Goal: Transaction & Acquisition: Download file/media

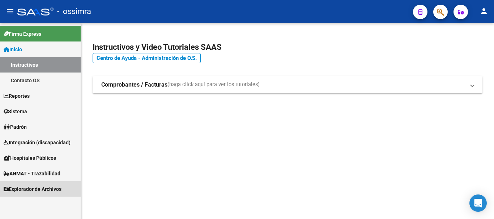
click at [42, 186] on span "Explorador de Archivos" at bounding box center [33, 189] width 58 height 8
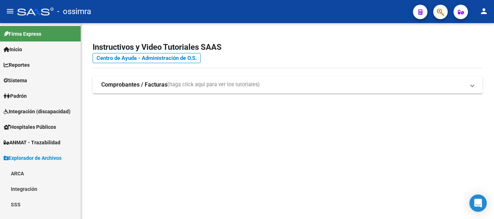
click at [42, 202] on link "SSS" at bounding box center [40, 205] width 81 height 16
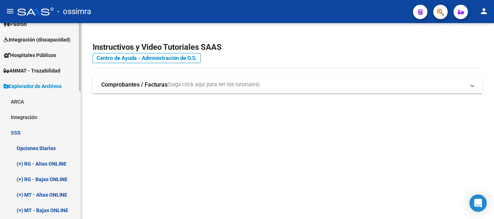
scroll to position [72, 0]
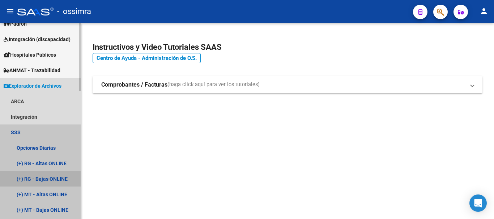
click at [52, 178] on link "(+) RG - Bajas ONLINE" at bounding box center [40, 179] width 81 height 16
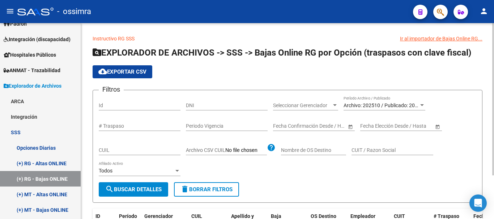
click at [416, 105] on span "Archivo: 202510 / Publicado: 202509" at bounding box center [384, 106] width 83 height 6
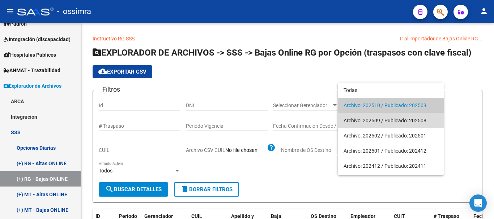
click at [400, 119] on span "Archivo: 202509 / Publicado: 202508" at bounding box center [390, 120] width 94 height 15
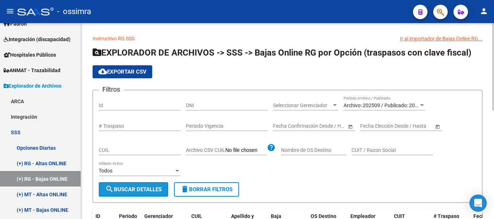
click at [125, 189] on span "search Buscar Detalles" at bounding box center [133, 189] width 56 height 7
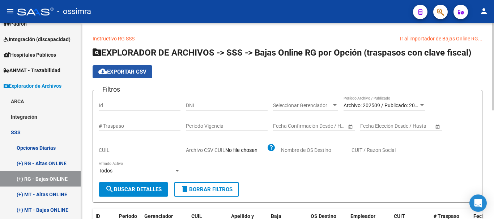
click at [121, 72] on span "cloud_download Exportar CSV" at bounding box center [122, 72] width 48 height 7
